Goal: Transaction & Acquisition: Purchase product/service

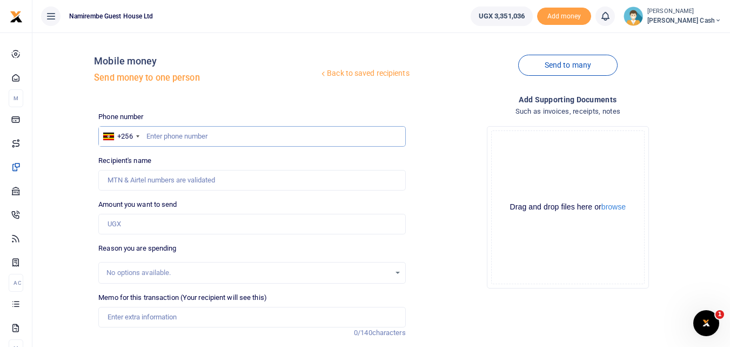
click at [155, 136] on input "text" at bounding box center [251, 136] width 307 height 21
type input "0784770741"
type input "Gorreti [PERSON_NAME]"
type input "0784770741"
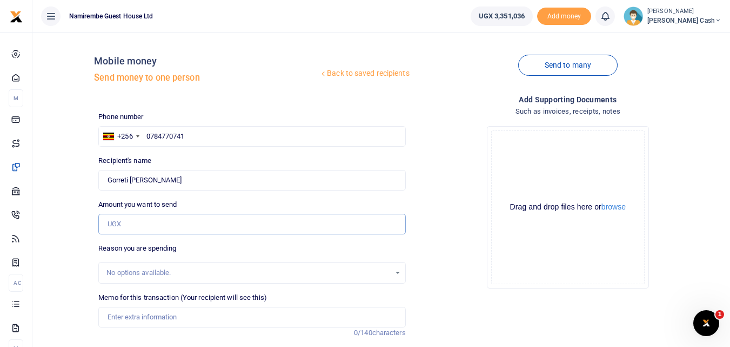
click at [124, 227] on input "Amount you want to send" at bounding box center [251, 224] width 307 height 21
type input "812,000"
click at [129, 315] on input "Memo for this transaction (Your recipient will see this)" at bounding box center [251, 317] width 307 height 21
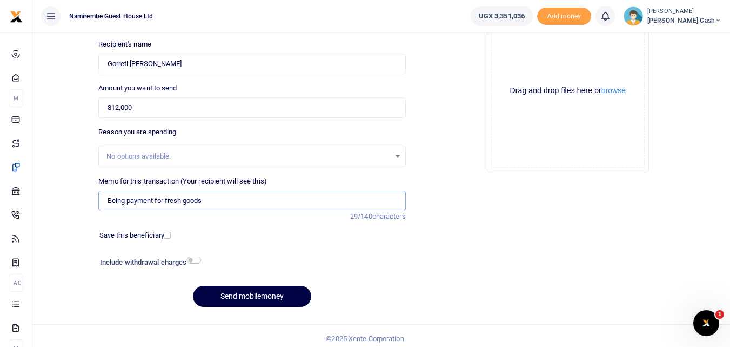
scroll to position [122, 0]
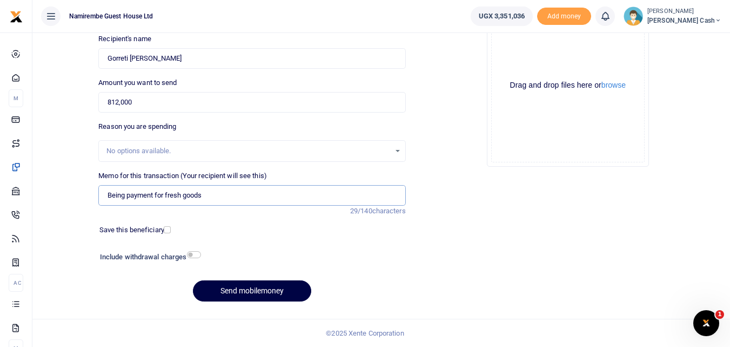
type input "Being payment for fresh goods"
click at [196, 252] on input "checkbox" at bounding box center [194, 254] width 14 height 7
checkbox input "true"
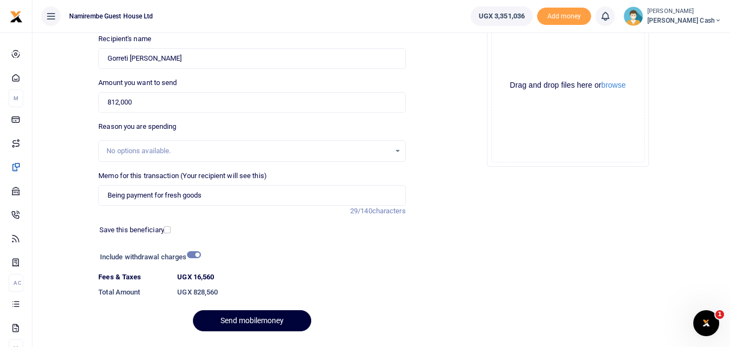
click at [245, 318] on button "Send mobilemoney" at bounding box center [252, 320] width 118 height 21
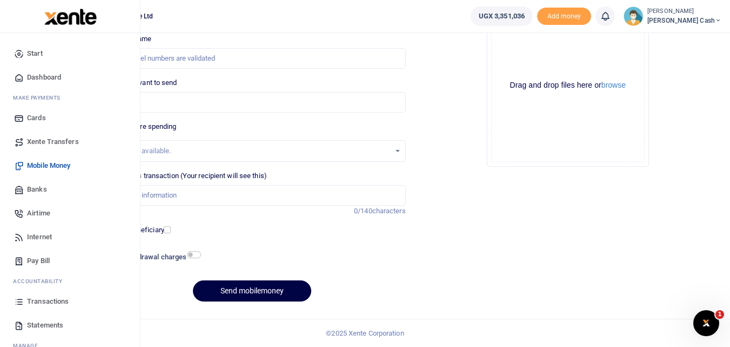
click at [44, 298] on span "Transactions" at bounding box center [48, 301] width 42 height 11
